Goal: Task Accomplishment & Management: Manage account settings

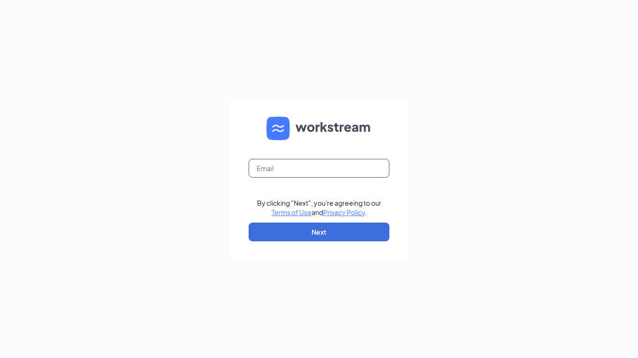
click at [266, 171] on input "text" at bounding box center [319, 168] width 141 height 19
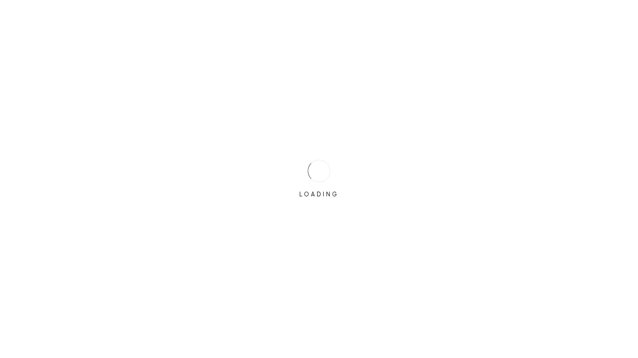
click at [283, 203] on div "LOADING" at bounding box center [319, 179] width 638 height 358
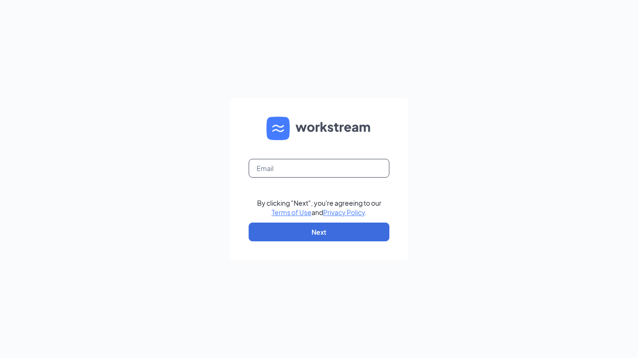
click at [260, 165] on input "text" at bounding box center [319, 168] width 141 height 19
type input "jkoltay@charterfoods.net"
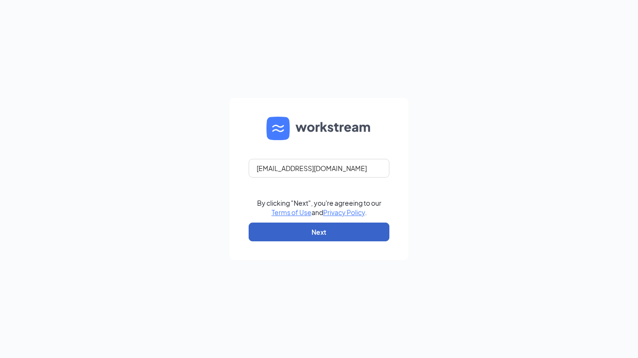
click at [314, 229] on button "Next" at bounding box center [319, 232] width 141 height 19
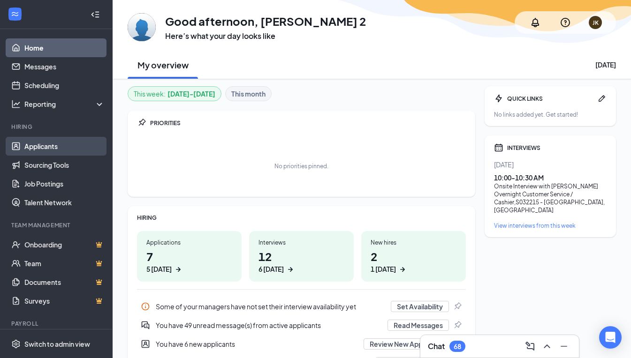
click at [38, 145] on link "Applicants" at bounding box center [64, 146] width 80 height 19
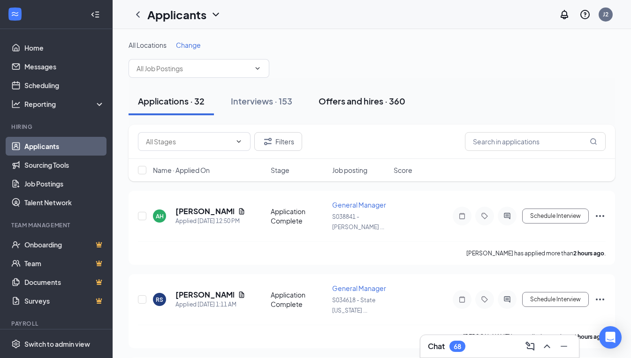
click at [361, 101] on div "Offers and hires · 360" at bounding box center [362, 101] width 87 height 12
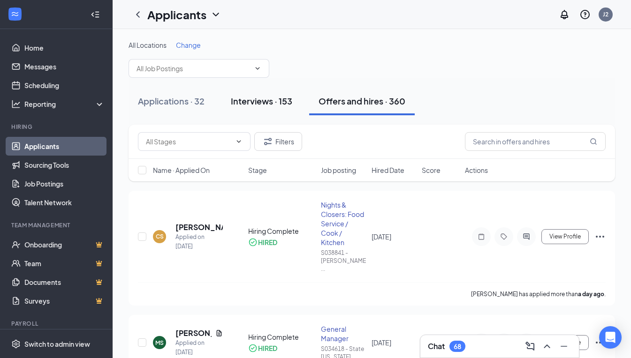
click at [265, 99] on div "Interviews · 153" at bounding box center [261, 101] width 61 height 12
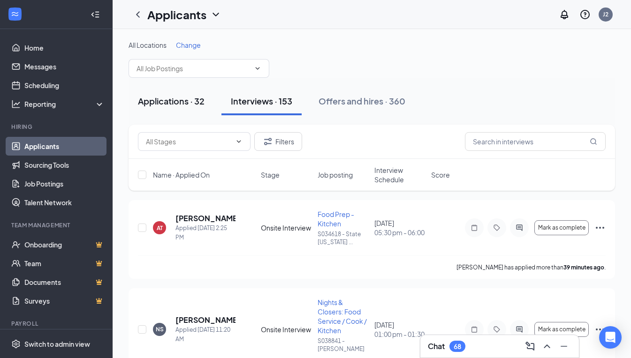
click at [178, 100] on div "Applications · 32" at bounding box center [171, 101] width 67 height 12
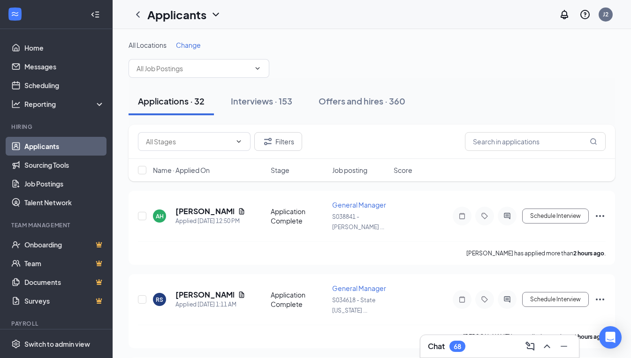
click at [350, 168] on span "Job posting" at bounding box center [349, 170] width 35 height 9
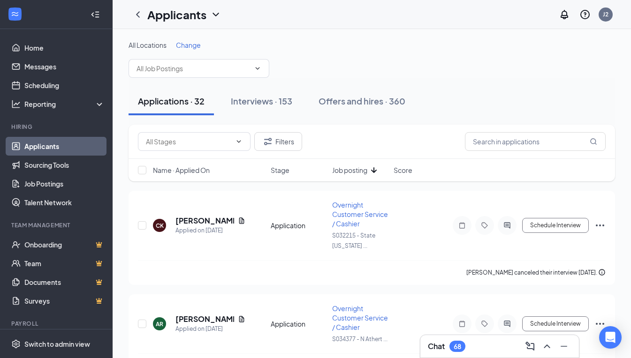
click at [350, 168] on span "Job posting" at bounding box center [349, 170] width 35 height 9
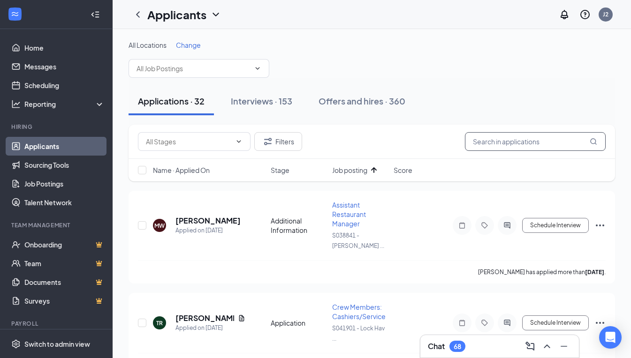
click at [496, 136] on input "text" at bounding box center [535, 141] width 141 height 19
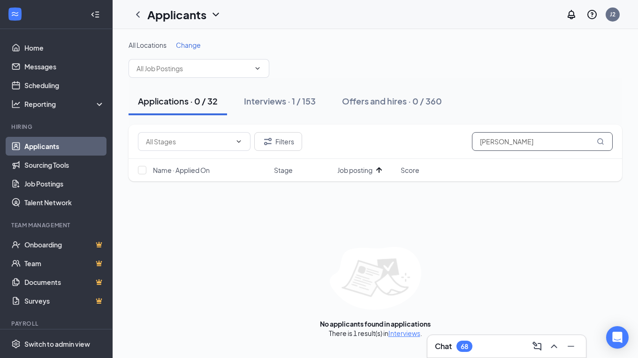
click at [526, 144] on input "[PERSON_NAME]" at bounding box center [542, 141] width 141 height 19
type input "m"
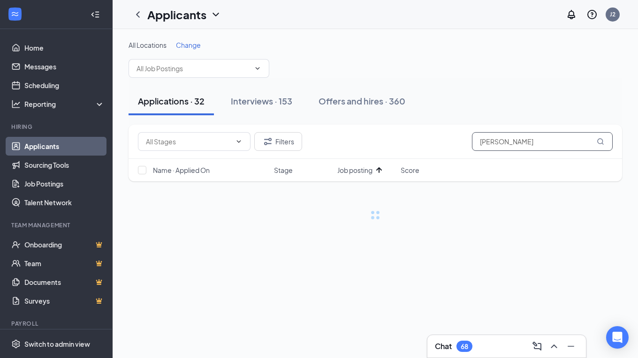
type input "[PERSON_NAME]"
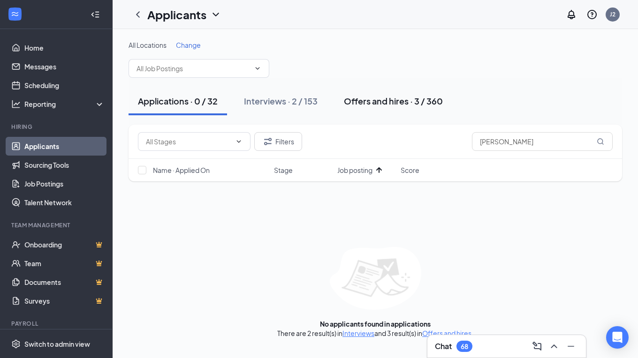
click at [419, 99] on div "Offers and hires · 3 / 360" at bounding box center [393, 101] width 99 height 12
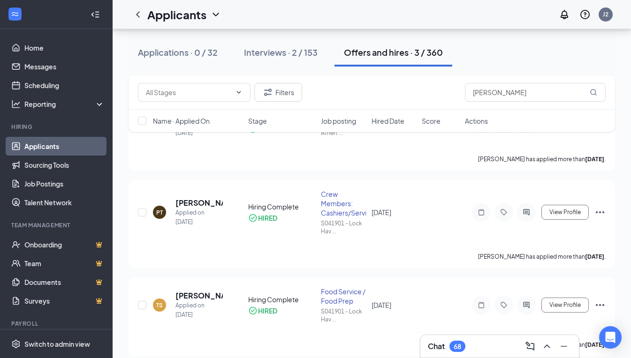
scroll to position [108, 0]
